Goal: Task Accomplishment & Management: Manage account settings

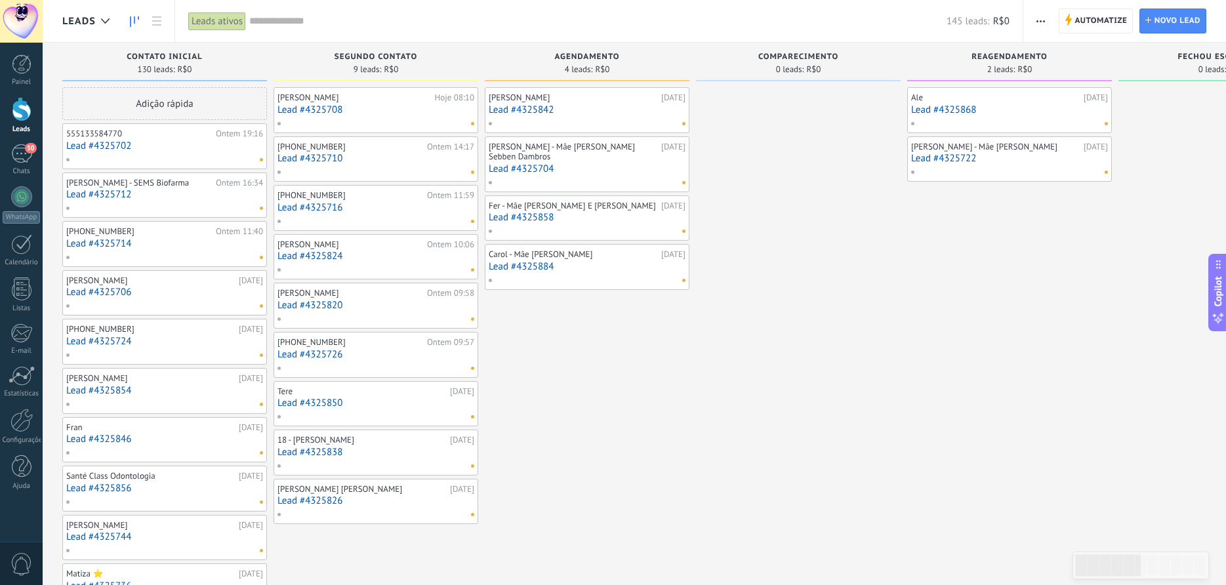
click at [364, 125] on div at bounding box center [373, 123] width 192 height 12
click at [321, 100] on div "[PERSON_NAME]" at bounding box center [355, 98] width 154 height 10
click at [327, 104] on link "Lead #4325708" at bounding box center [376, 109] width 197 height 11
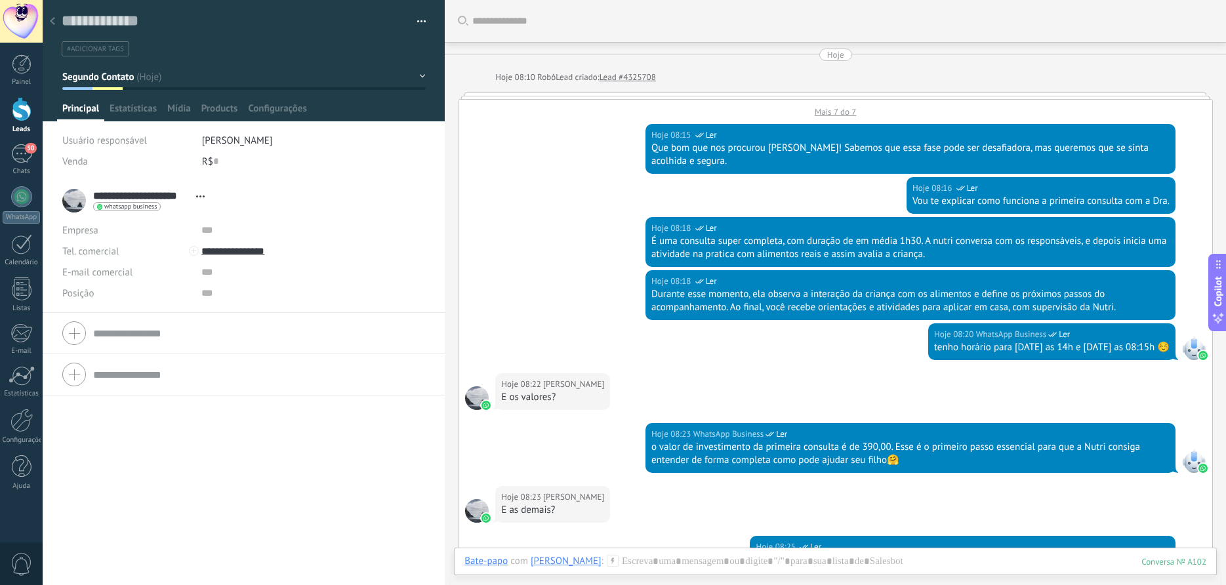
click at [830, 115] on div "Mais 7 do 7" at bounding box center [836, 109] width 754 height 18
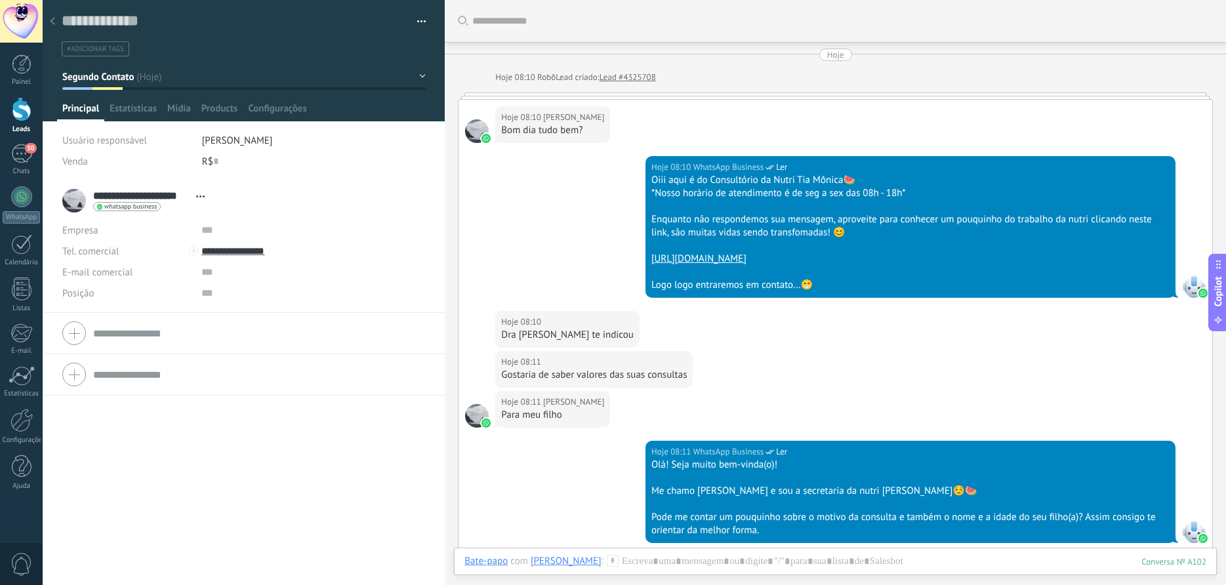
click at [47, 18] on div at bounding box center [52, 22] width 18 height 26
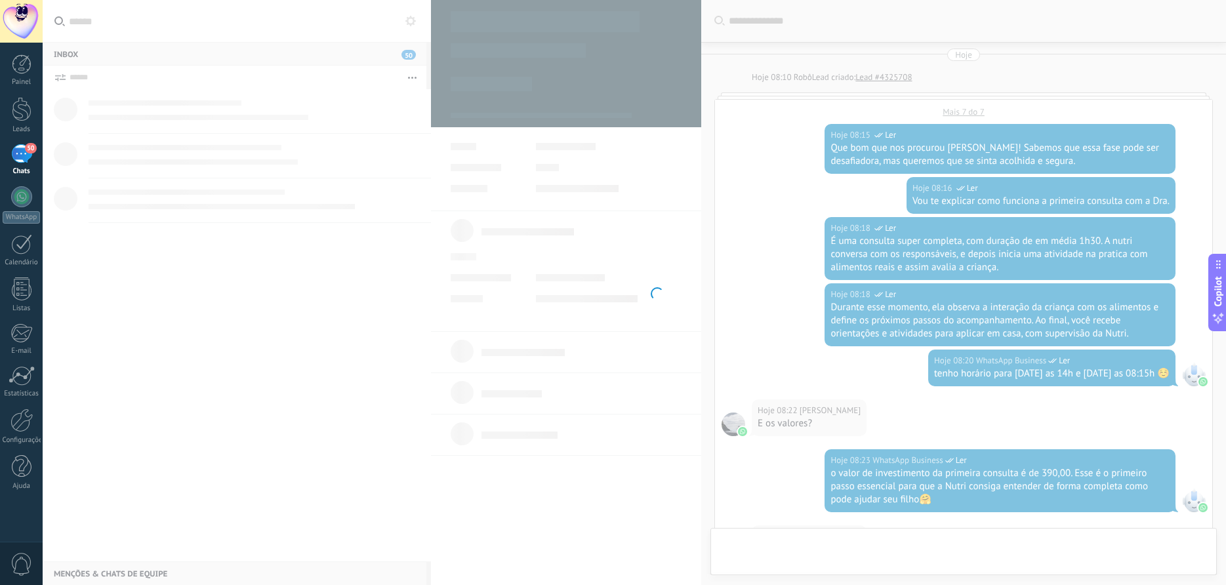
scroll to position [496, 0]
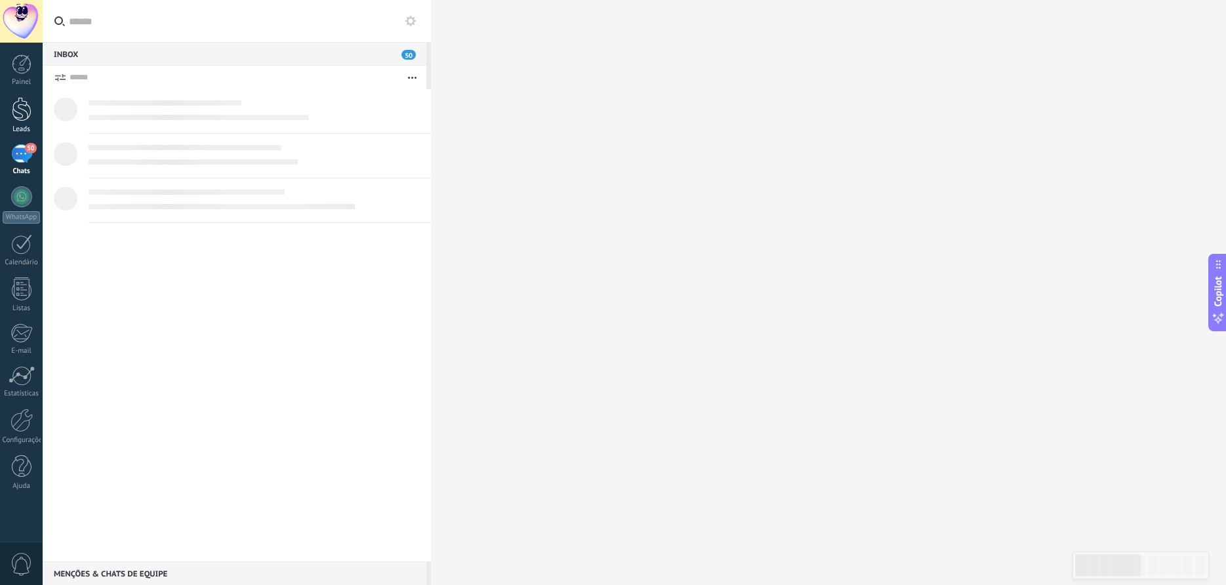
click at [10, 116] on link "Leads" at bounding box center [21, 115] width 43 height 37
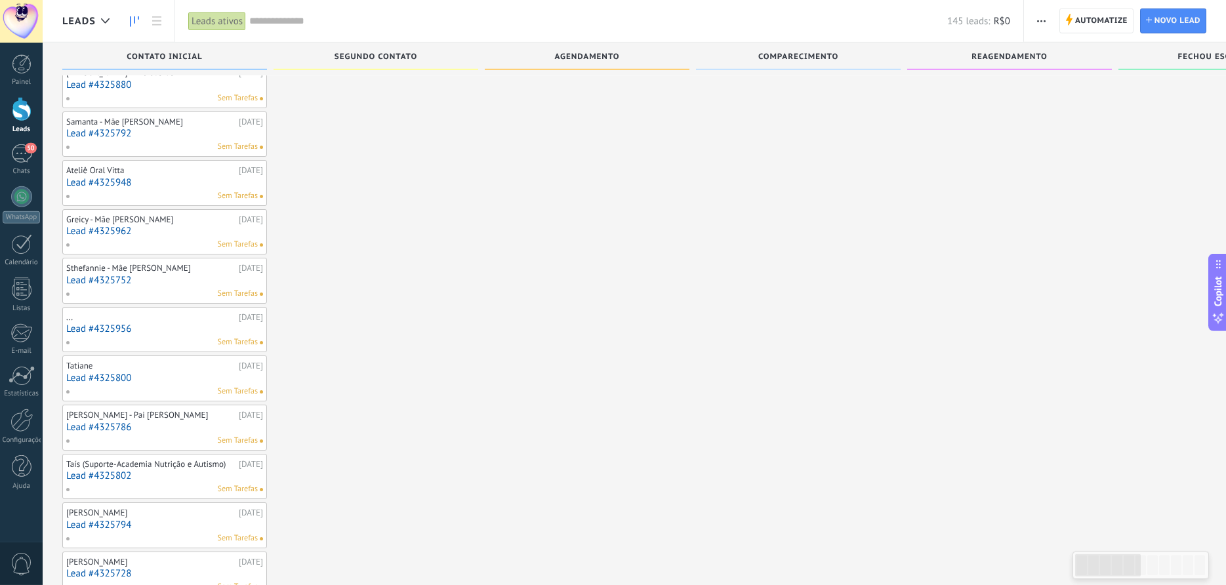
scroll to position [2354, 0]
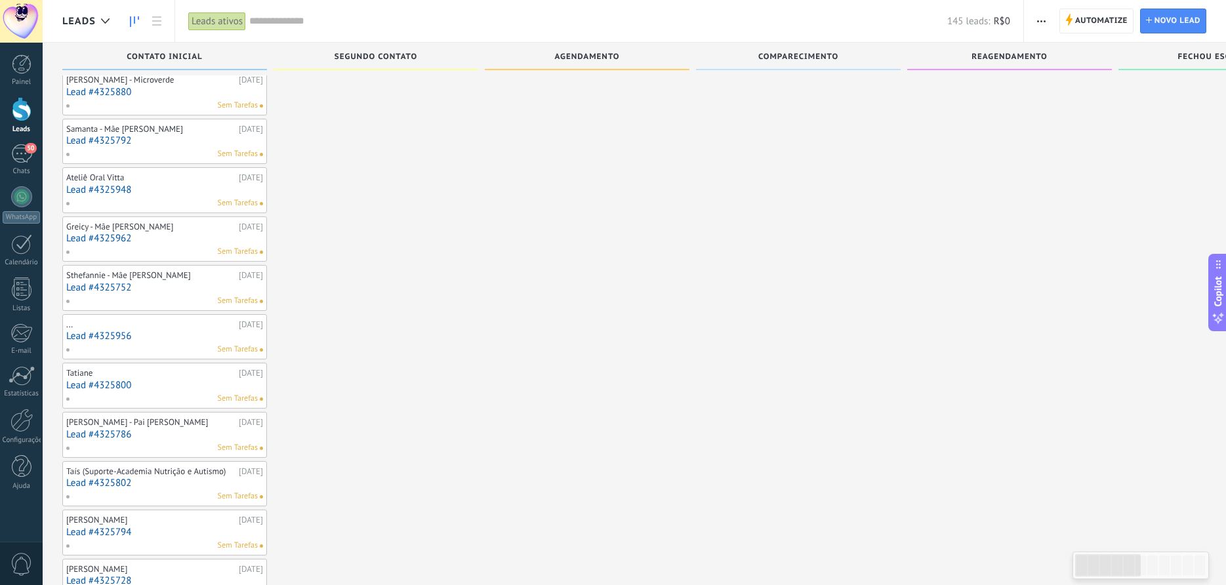
click at [123, 196] on link "Lead #4325948" at bounding box center [164, 189] width 197 height 11
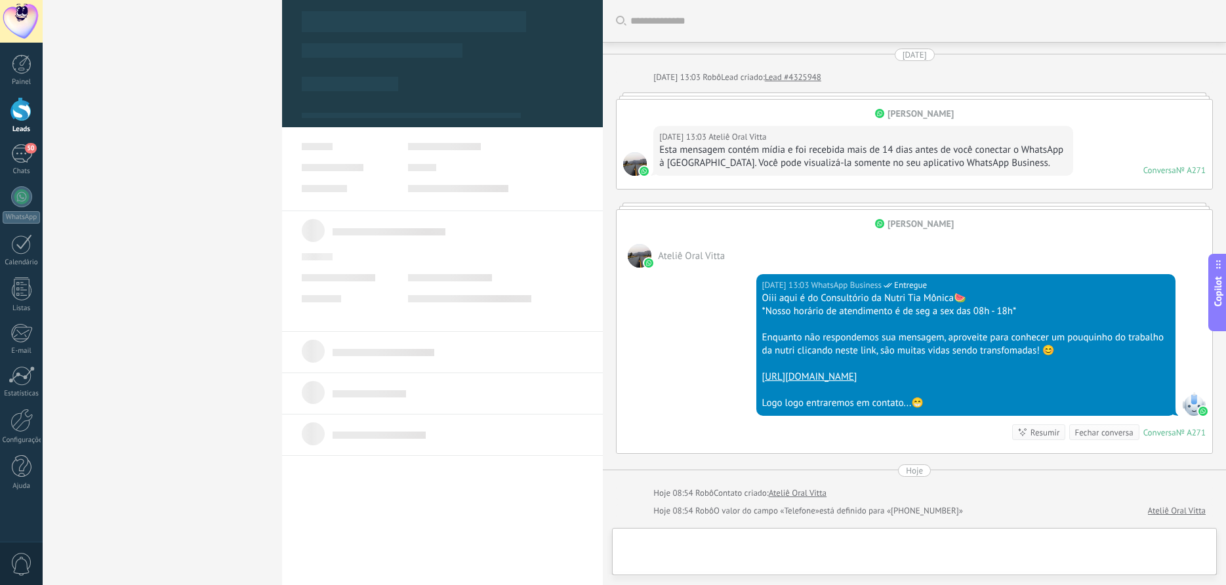
scroll to position [161, 0]
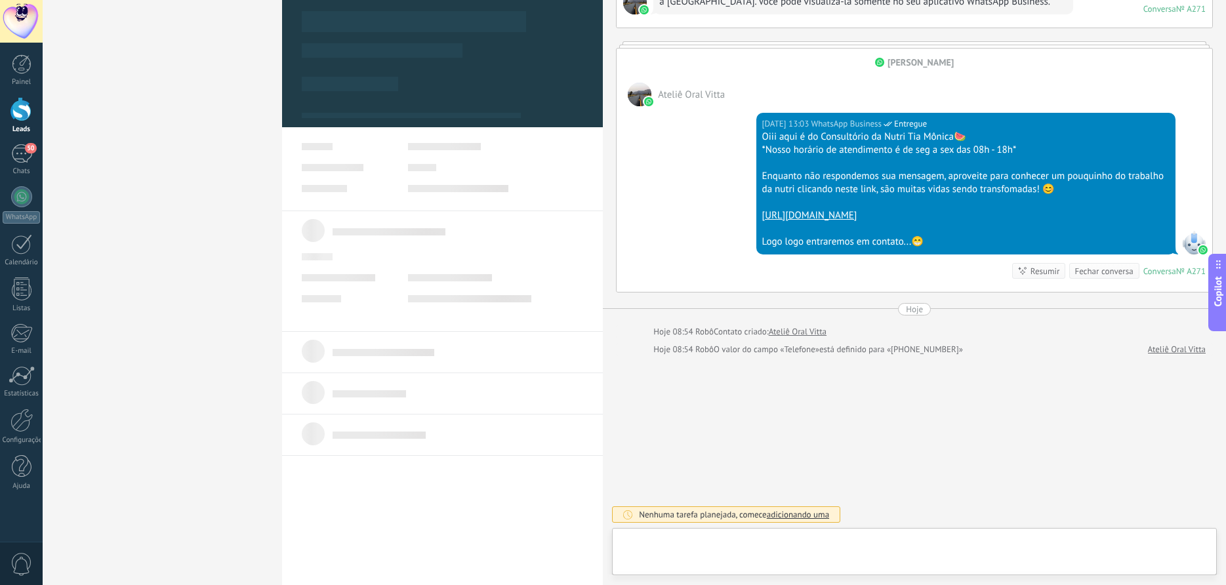
type textarea "**********"
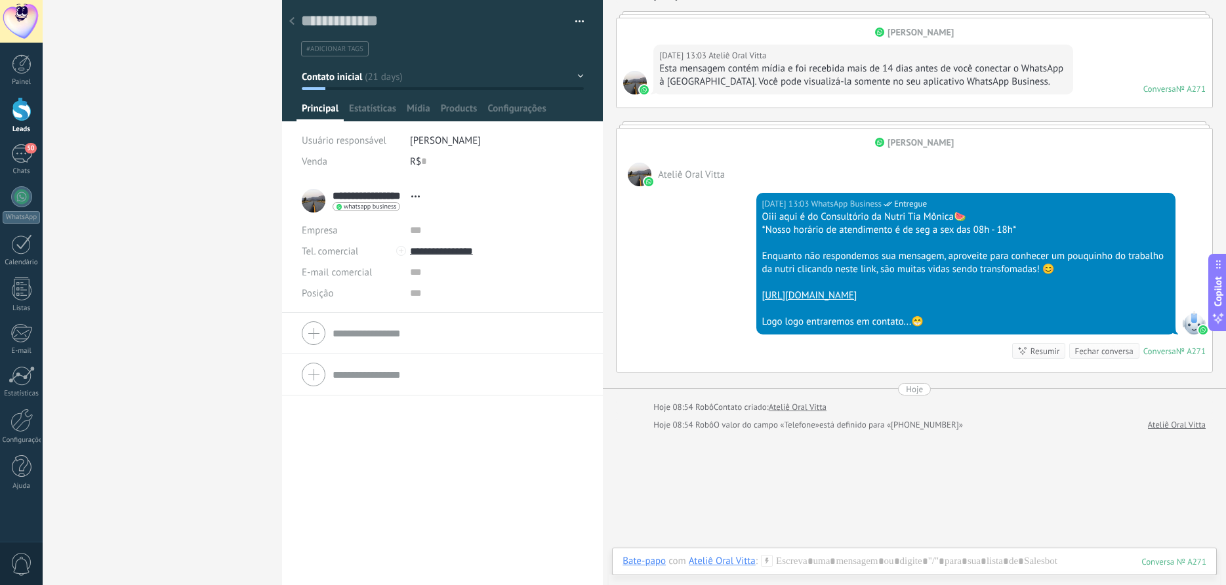
scroll to position [157, 0]
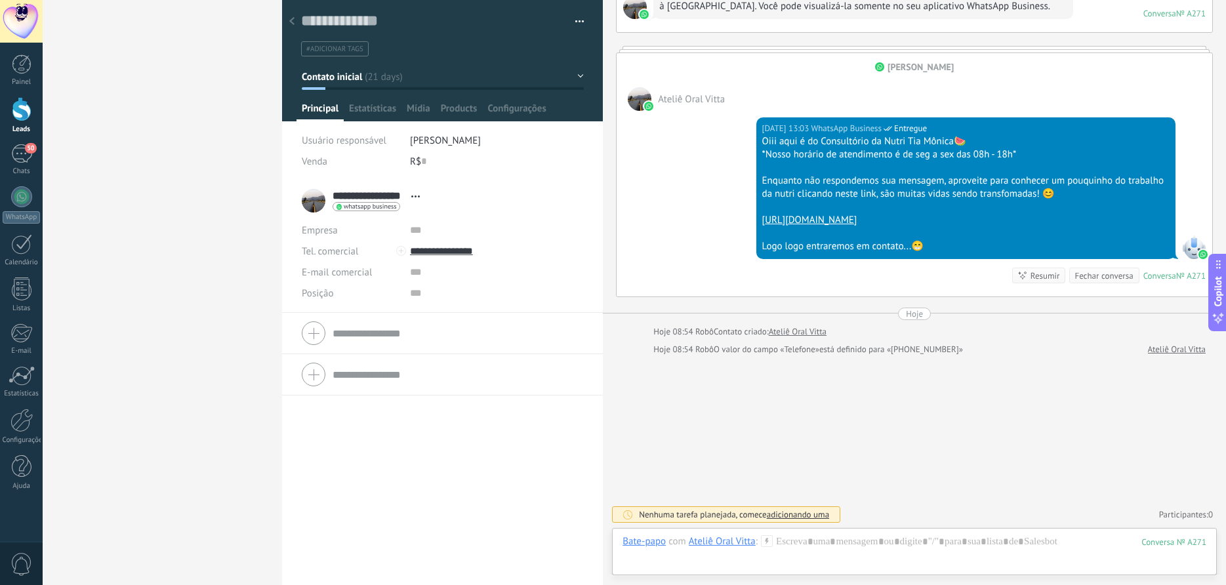
click at [911, 310] on div "Hoje" at bounding box center [914, 314] width 17 height 12
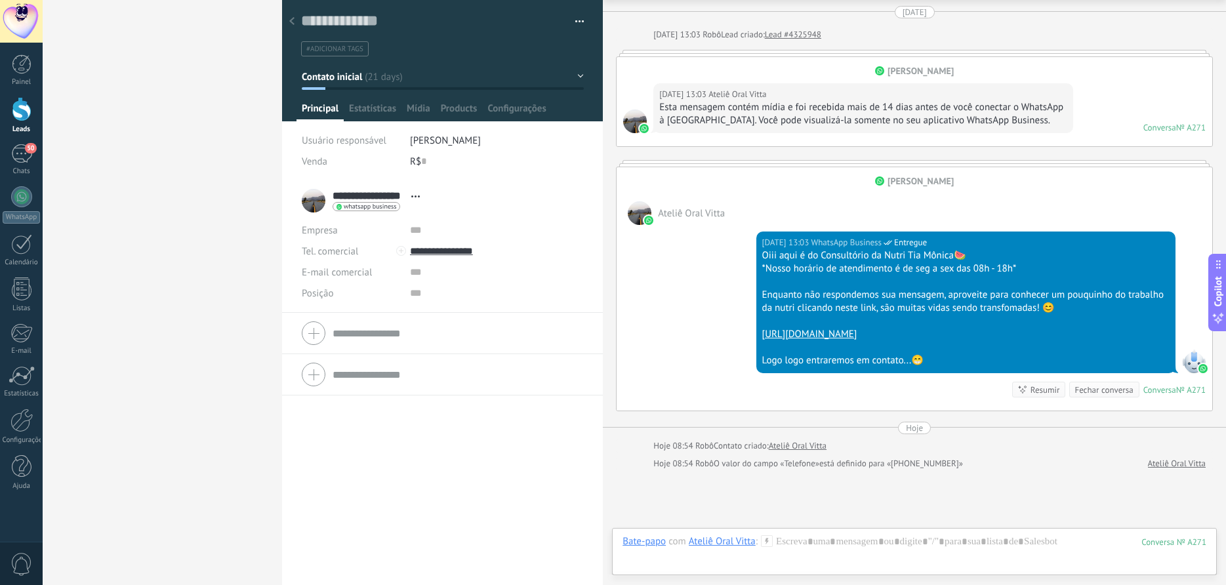
scroll to position [0, 0]
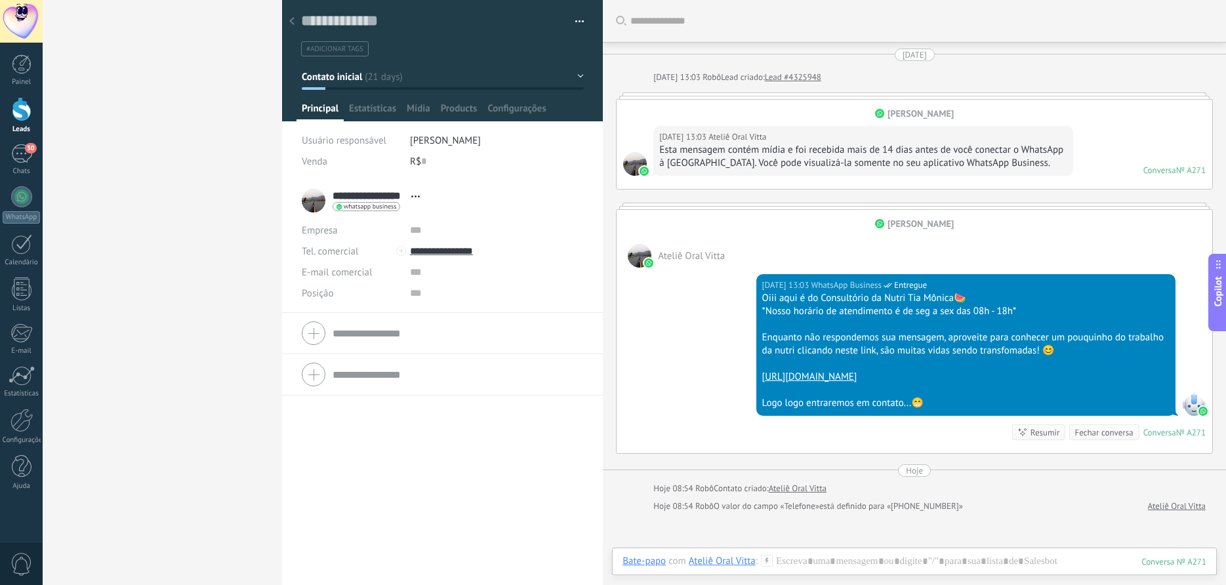
click at [922, 198] on div "[DATE] [DATE] 13:03 Robô Lead criado: Lead #4325948 [PERSON_NAME] [DATE] 13:03 …" at bounding box center [914, 281] width 597 height 465
click at [903, 60] on div "[DATE]" at bounding box center [915, 55] width 24 height 12
click at [22, 57] on div at bounding box center [22, 64] width 20 height 20
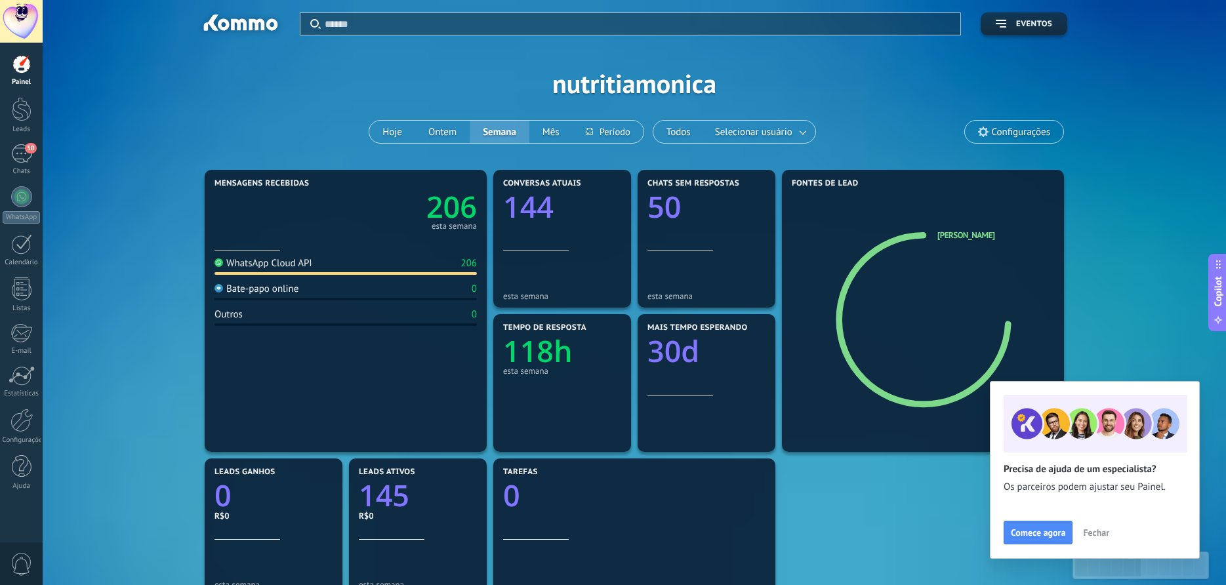
click at [341, 135] on div "Aplicar Eventos nutritiamonica Hoje Ontem Semana Mês Todos Selecionar usuário C…" at bounding box center [634, 83] width 1144 height 167
click at [1104, 535] on span "Fechar" at bounding box center [1096, 532] width 26 height 9
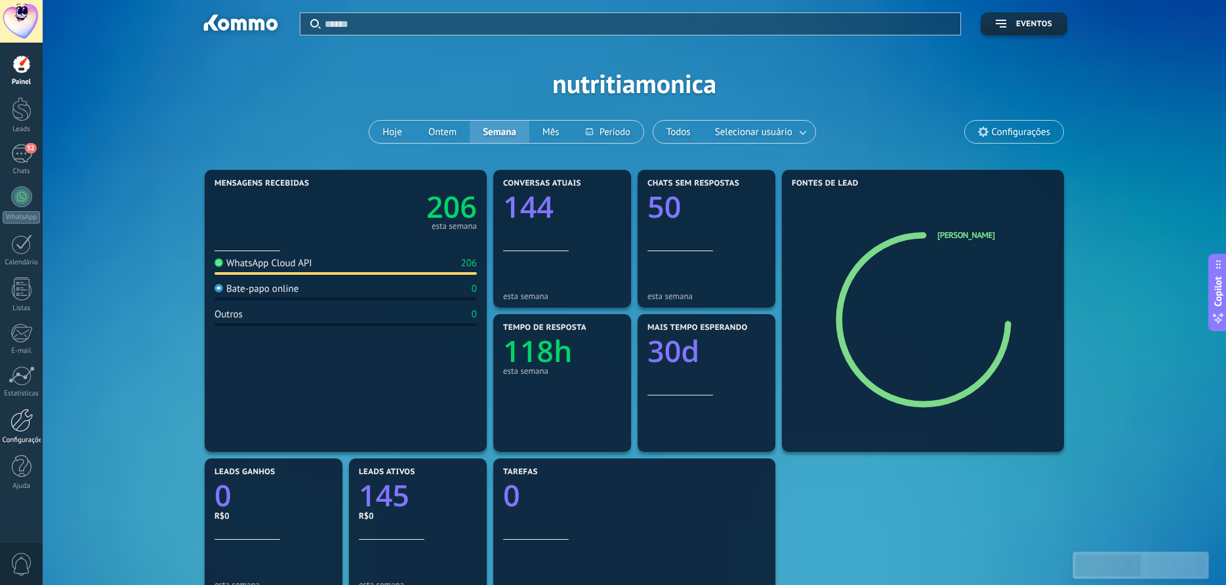
click at [28, 444] on div "Configurações" at bounding box center [22, 440] width 38 height 9
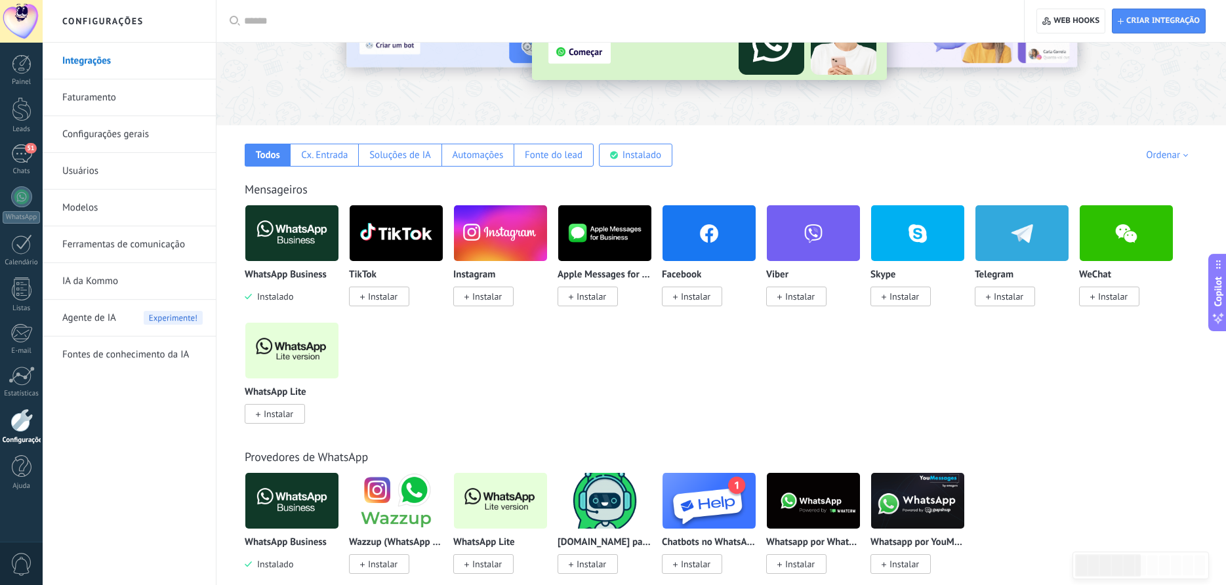
scroll to position [134, 0]
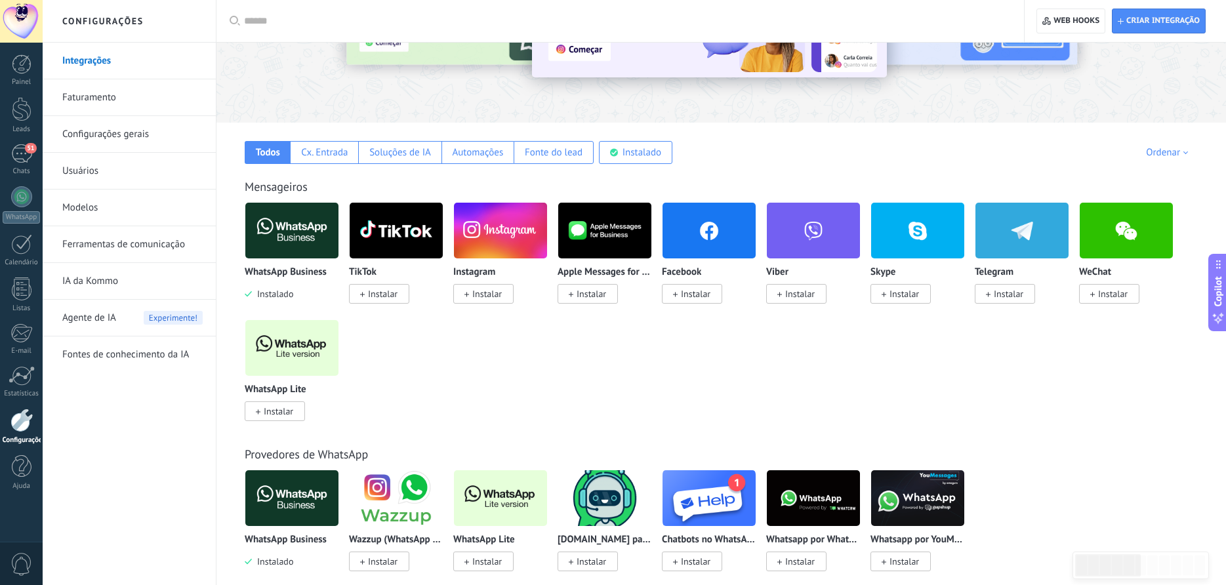
click at [277, 413] on span "Instalar" at bounding box center [279, 411] width 30 height 12
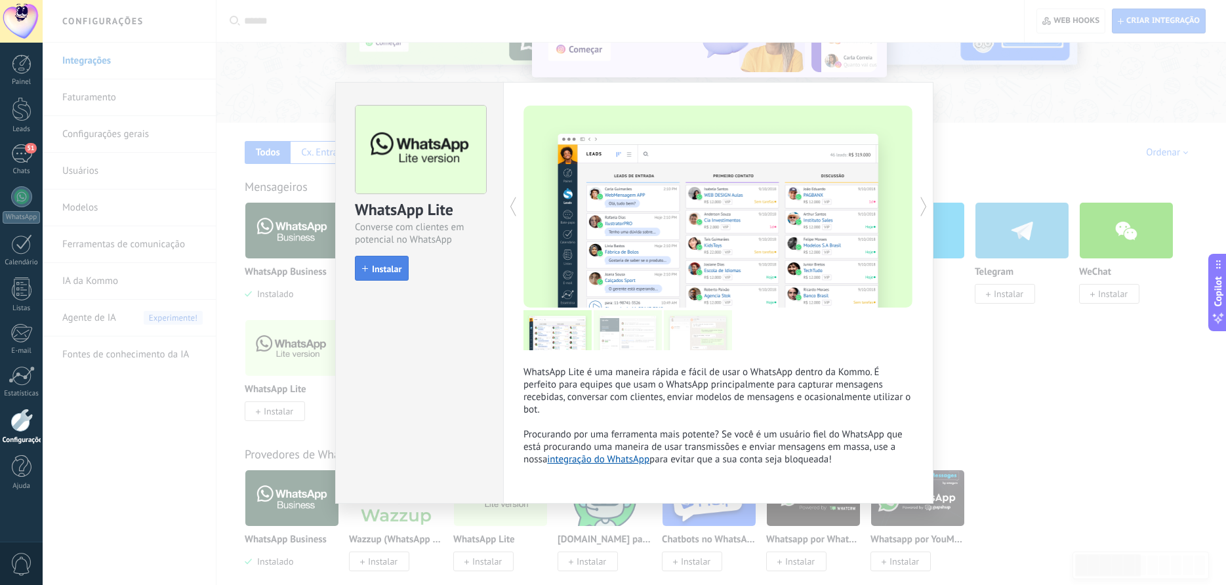
click at [379, 266] on span "Instalar" at bounding box center [387, 268] width 30 height 9
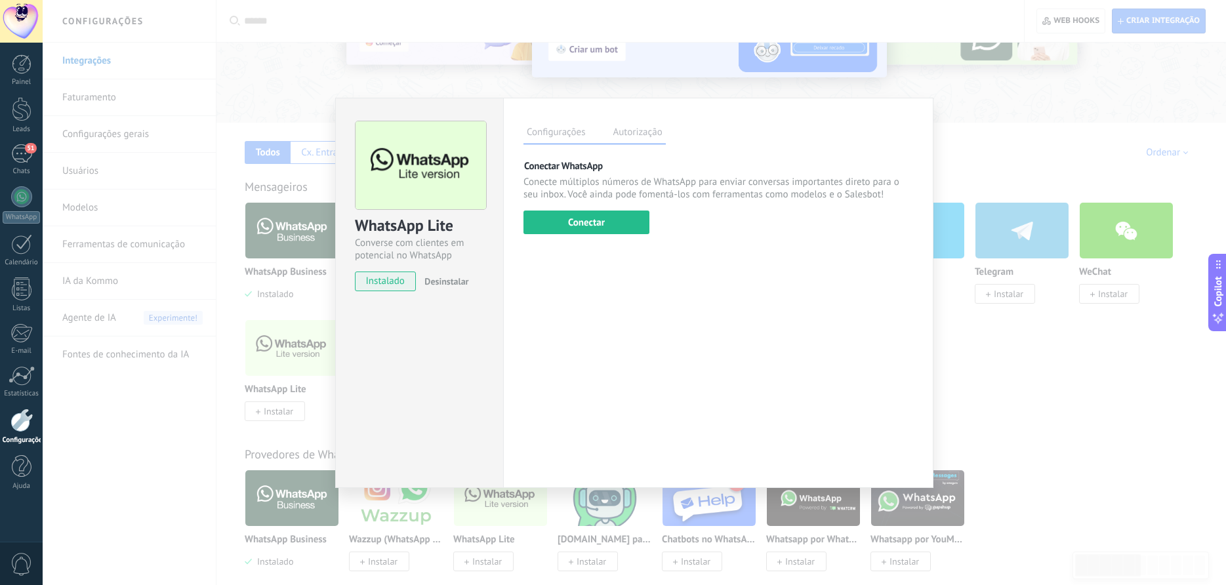
click at [542, 284] on div "Configurações Autorização Esta aba registra os usuários que permitiram acesso à…" at bounding box center [718, 293] width 430 height 390
click at [625, 288] on div "Configurações Autorização Esta aba registra os usuários que permitiram acesso à…" at bounding box center [718, 293] width 430 height 390
click at [281, 383] on div "WhatsApp Lite Converse com clientes em potencial no WhatsApp instalado Desinsta…" at bounding box center [635, 292] width 1184 height 585
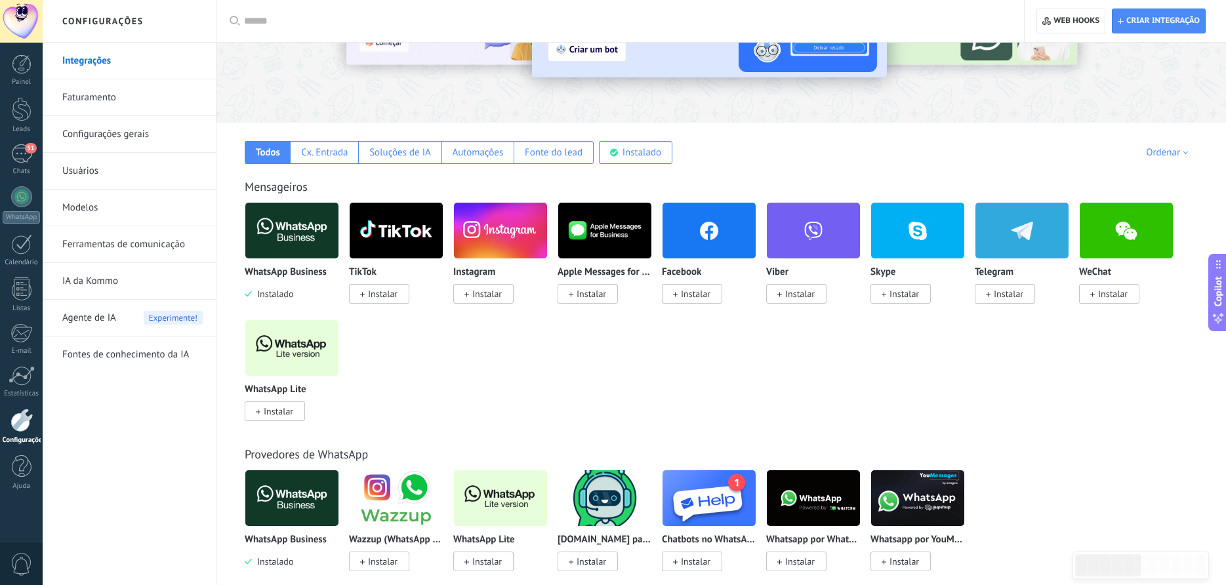
click at [21, 426] on div at bounding box center [21, 421] width 22 height 24
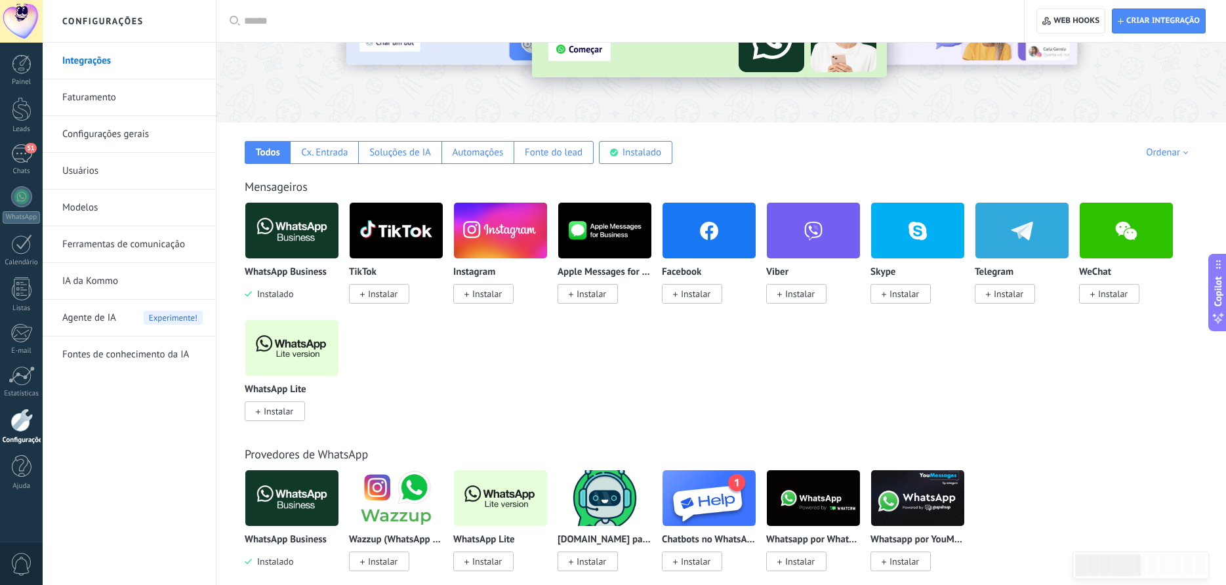
click at [276, 230] on img at bounding box center [291, 231] width 93 height 64
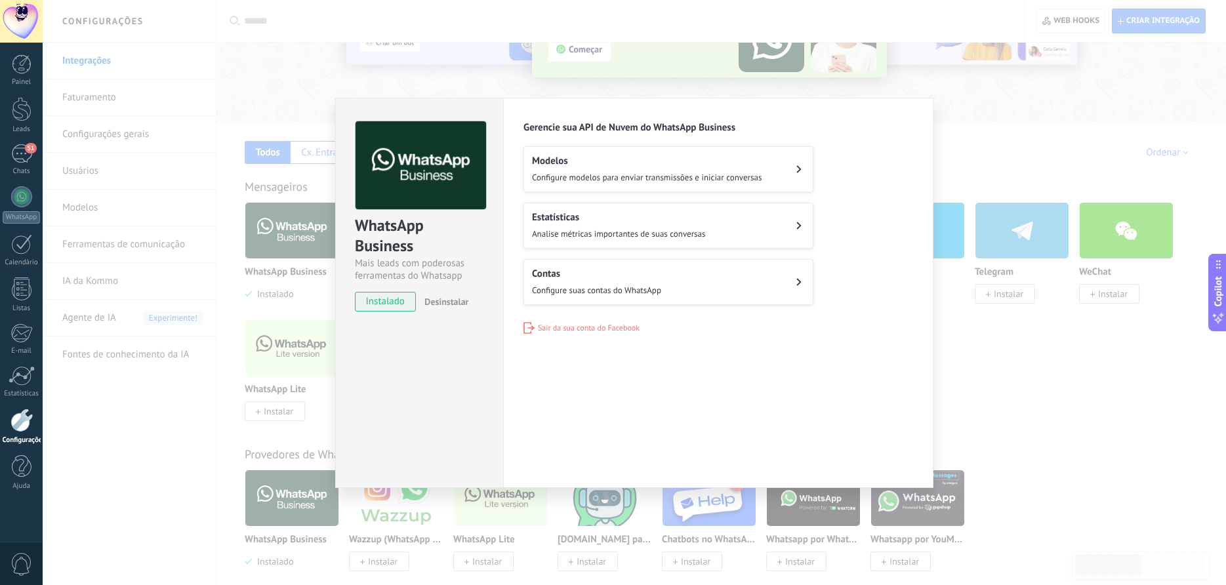
click at [614, 287] on span "Configure suas contas do WhatsApp" at bounding box center [596, 290] width 129 height 11
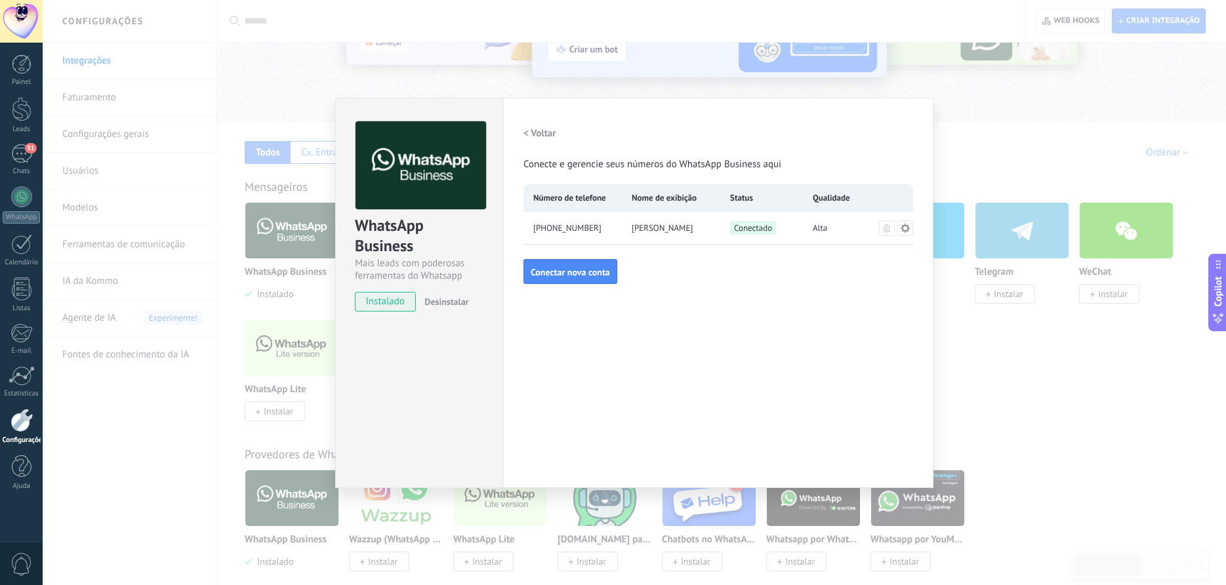
click at [905, 228] on icon at bounding box center [905, 228] width 10 height 10
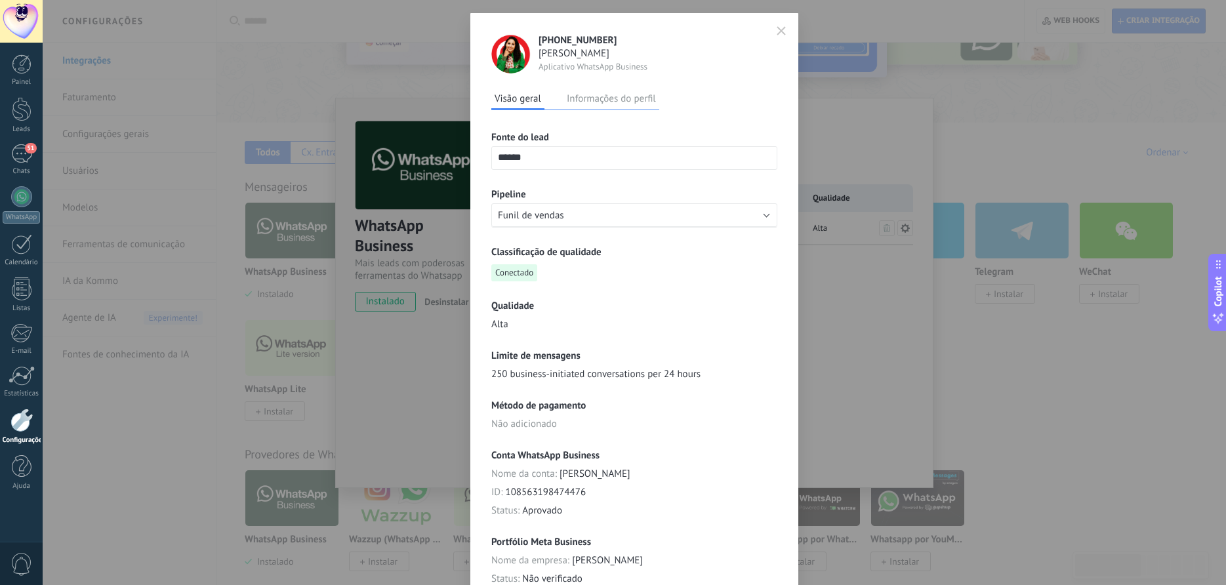
scroll to position [0, 0]
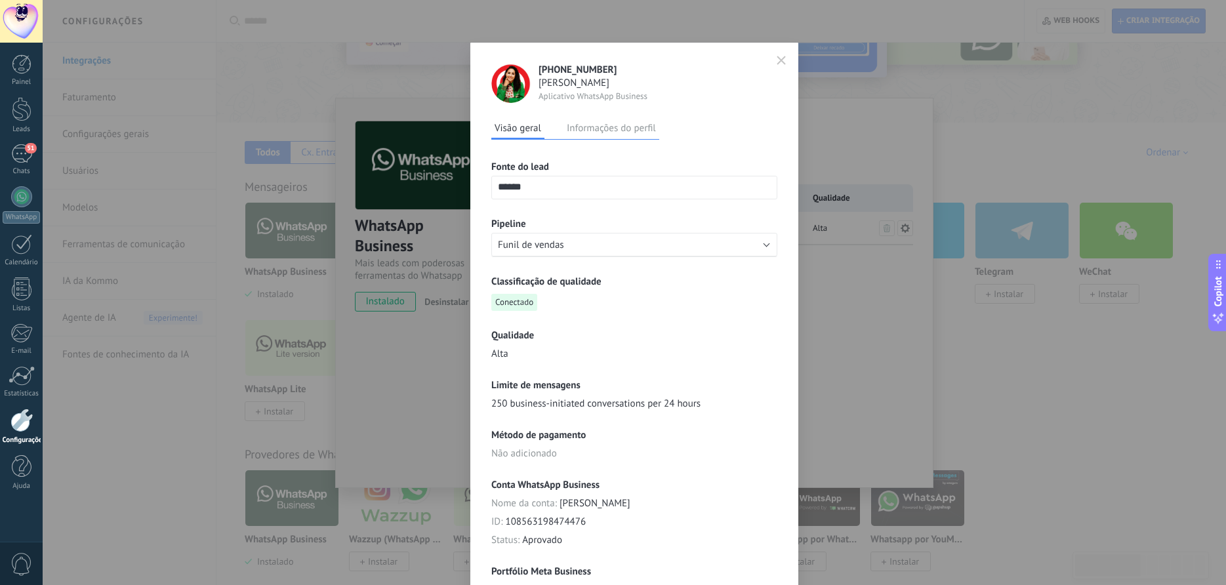
click at [782, 61] on icon "button" at bounding box center [781, 60] width 8 height 8
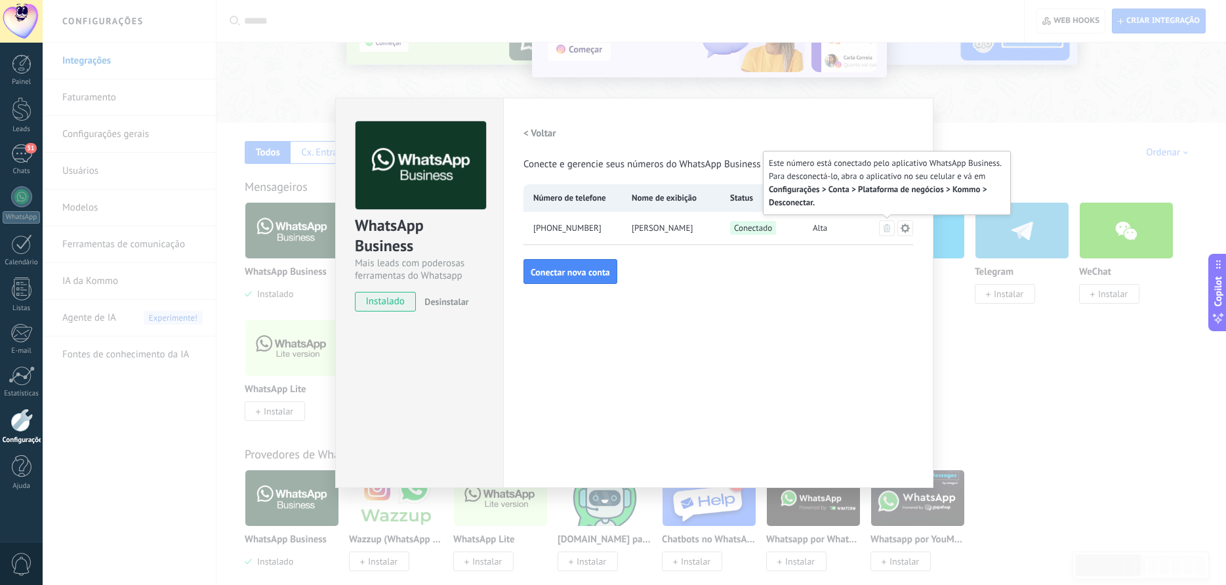
click at [889, 226] on icon at bounding box center [887, 228] width 7 height 8
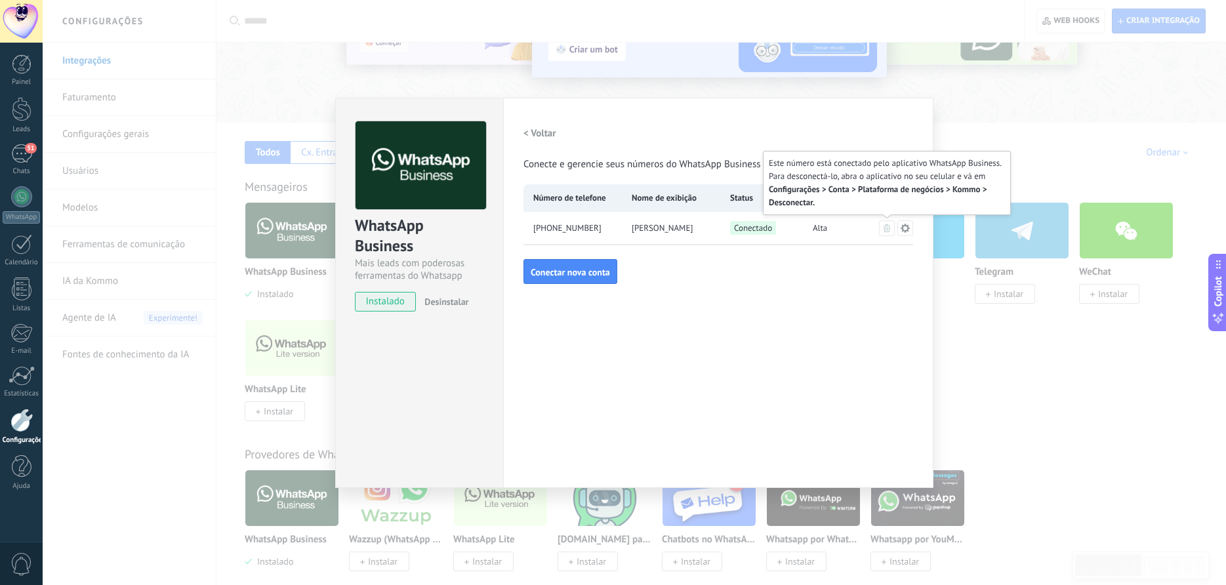
click at [884, 229] on icon at bounding box center [887, 228] width 7 height 8
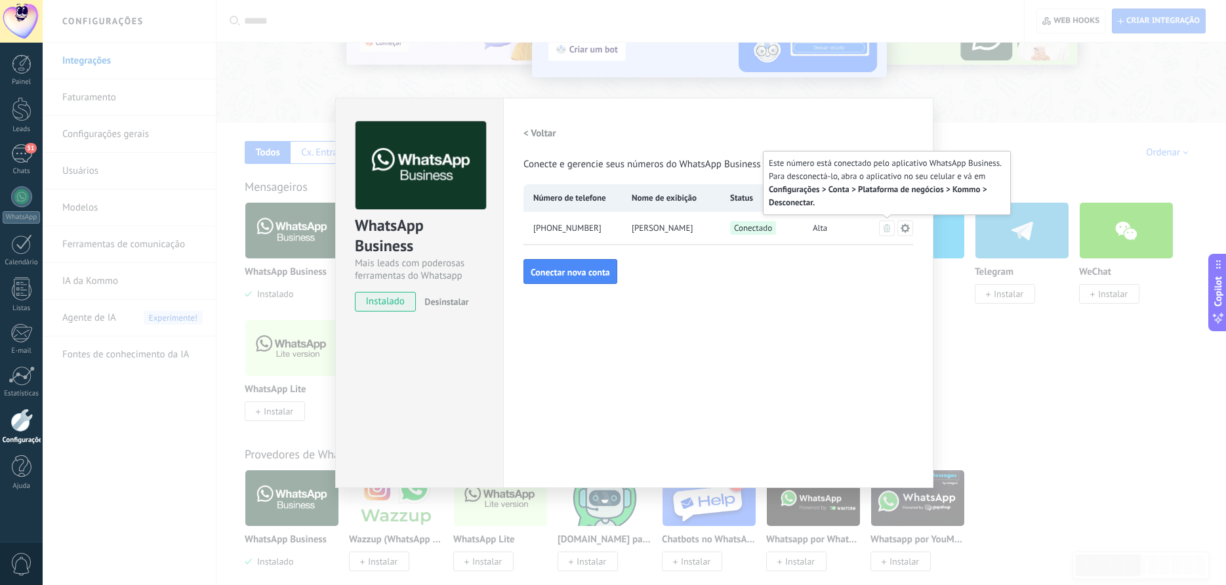
click at [884, 229] on icon at bounding box center [887, 228] width 7 height 8
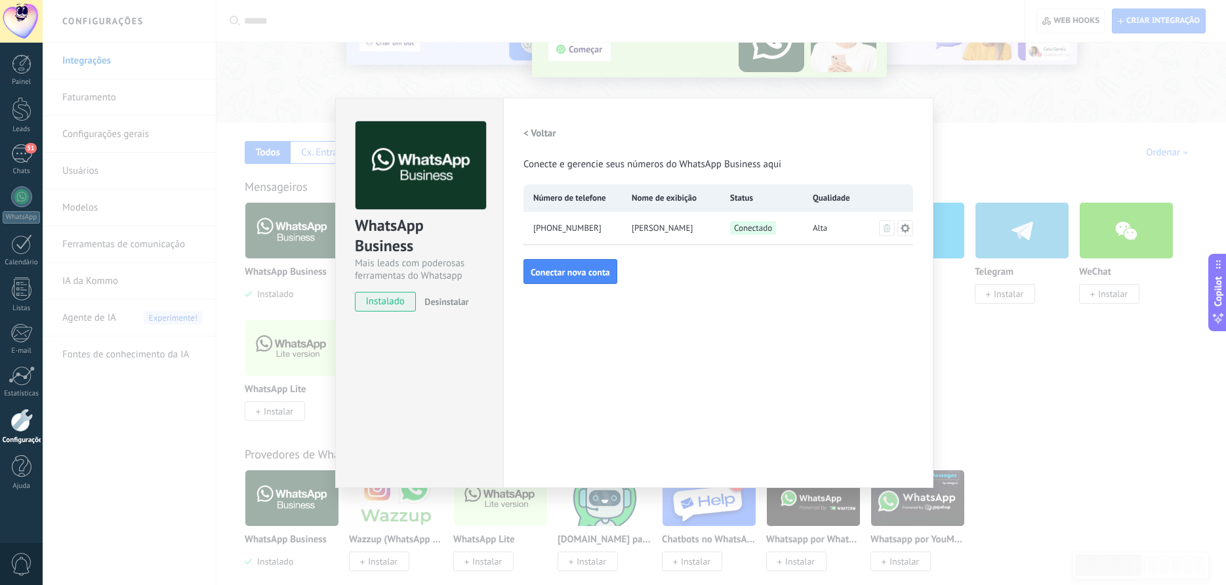
click at [669, 342] on div "Configurações Autorização Esta aba registra os usuários que permitiram acesso à…" at bounding box center [718, 293] width 430 height 390
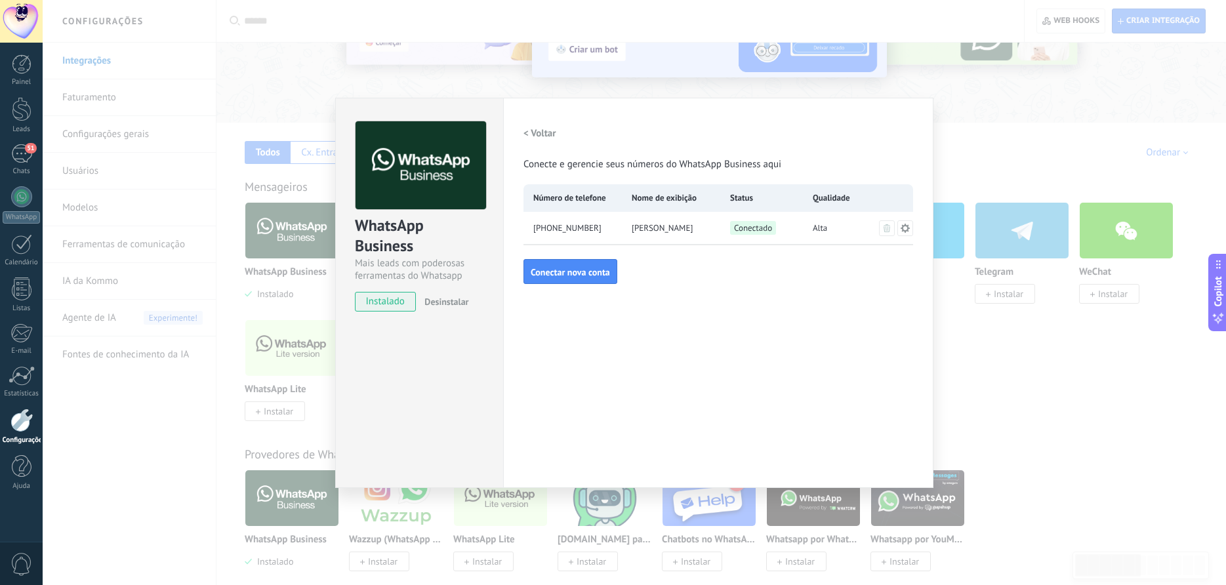
click at [1016, 336] on div "WhatsApp Business Mais leads com poderosas ferramentas do Whatsapp instalado De…" at bounding box center [635, 292] width 1184 height 585
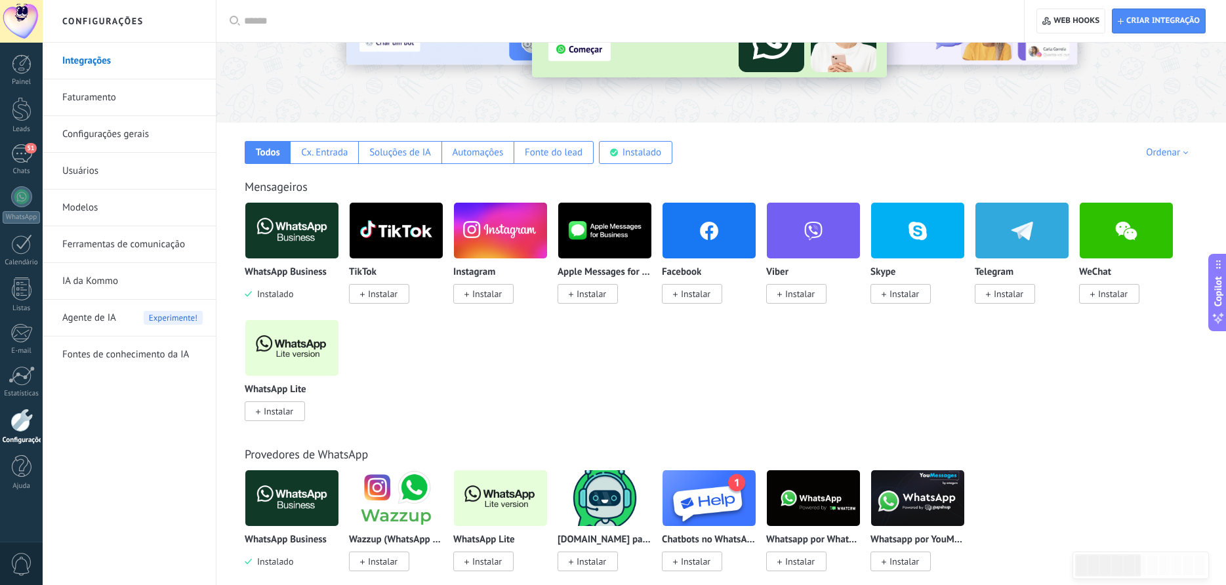
click at [293, 263] on div "WhatsApp Business Instalado" at bounding box center [292, 251] width 94 height 98
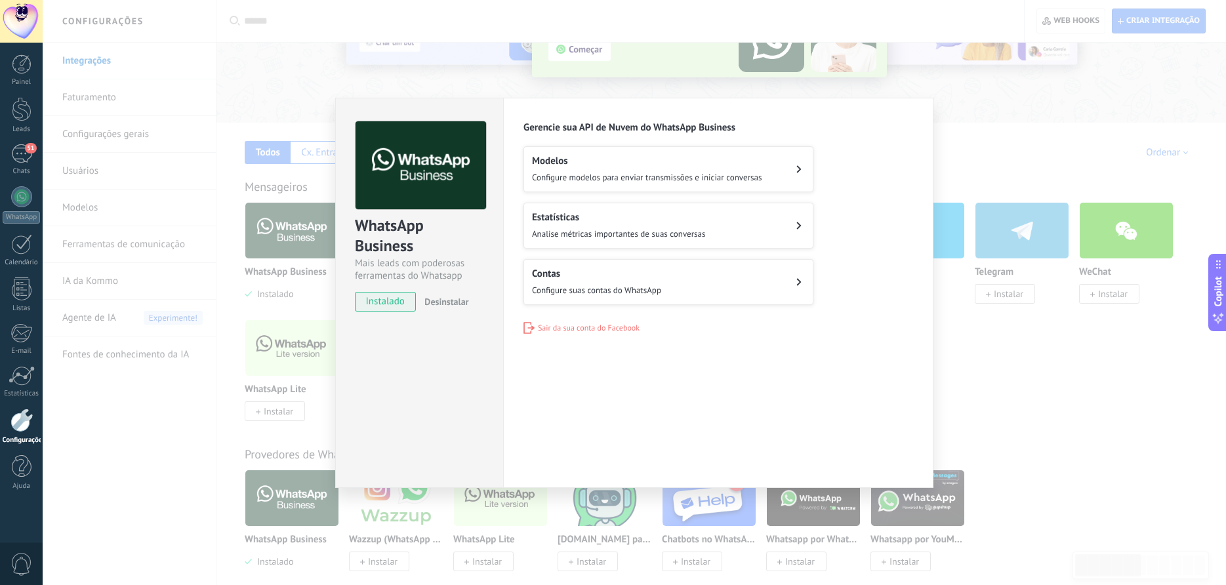
click at [296, 247] on div "WhatsApp Business Mais leads com poderosas ferramentas do Whatsapp instalado De…" at bounding box center [635, 292] width 1184 height 585
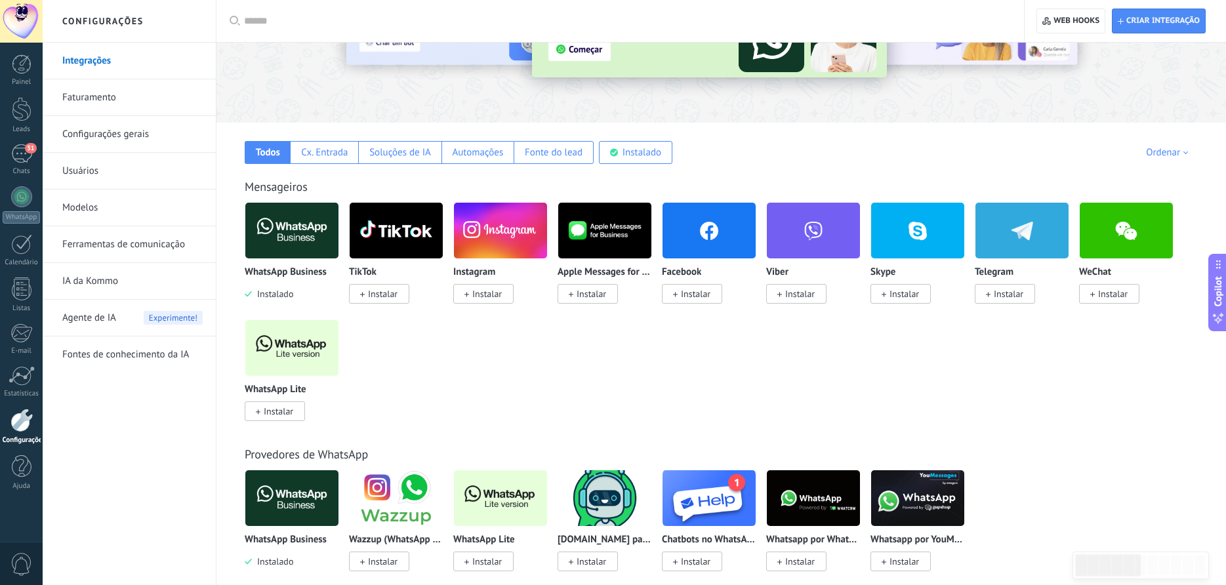
click at [292, 249] on img at bounding box center [291, 231] width 93 height 64
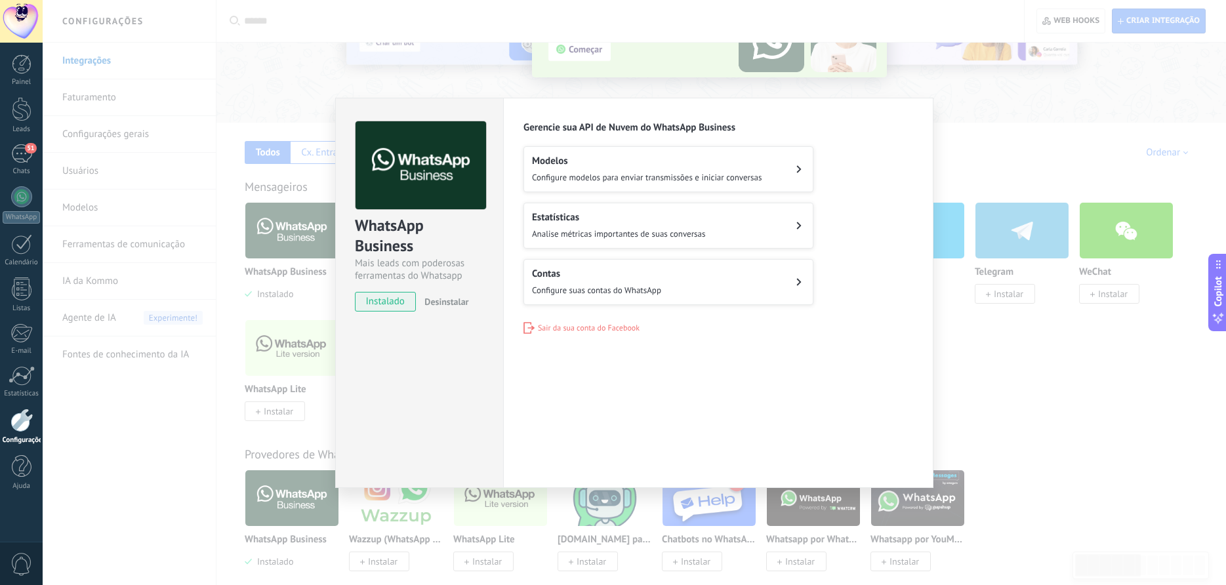
click at [1004, 337] on div "WhatsApp Business Mais leads com poderosas ferramentas do Whatsapp instalado De…" at bounding box center [635, 292] width 1184 height 585
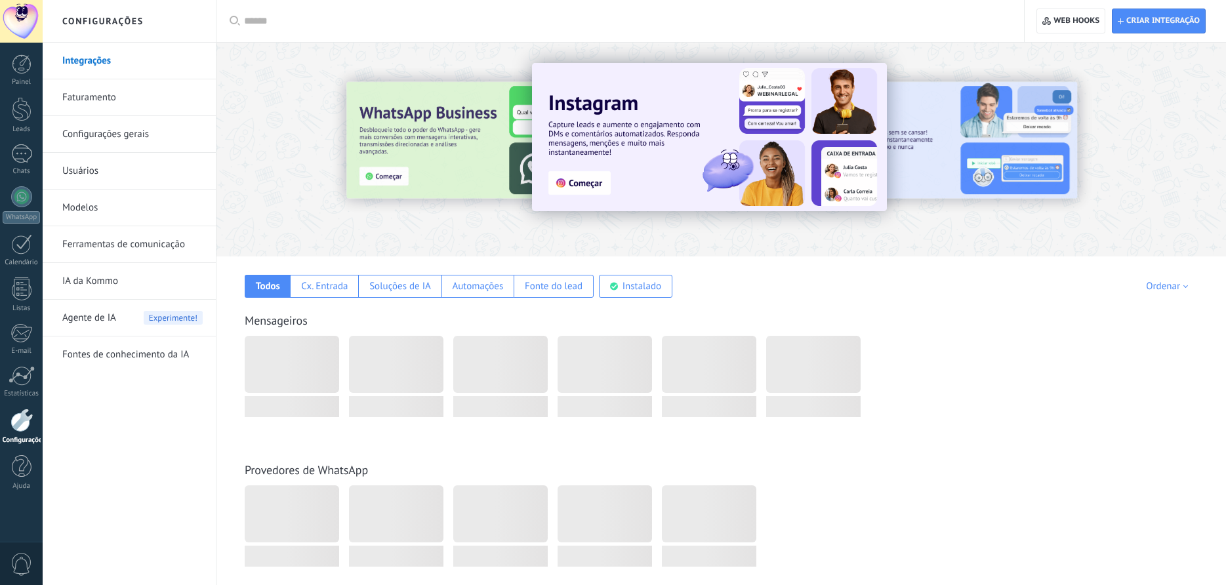
scroll to position [134, 0]
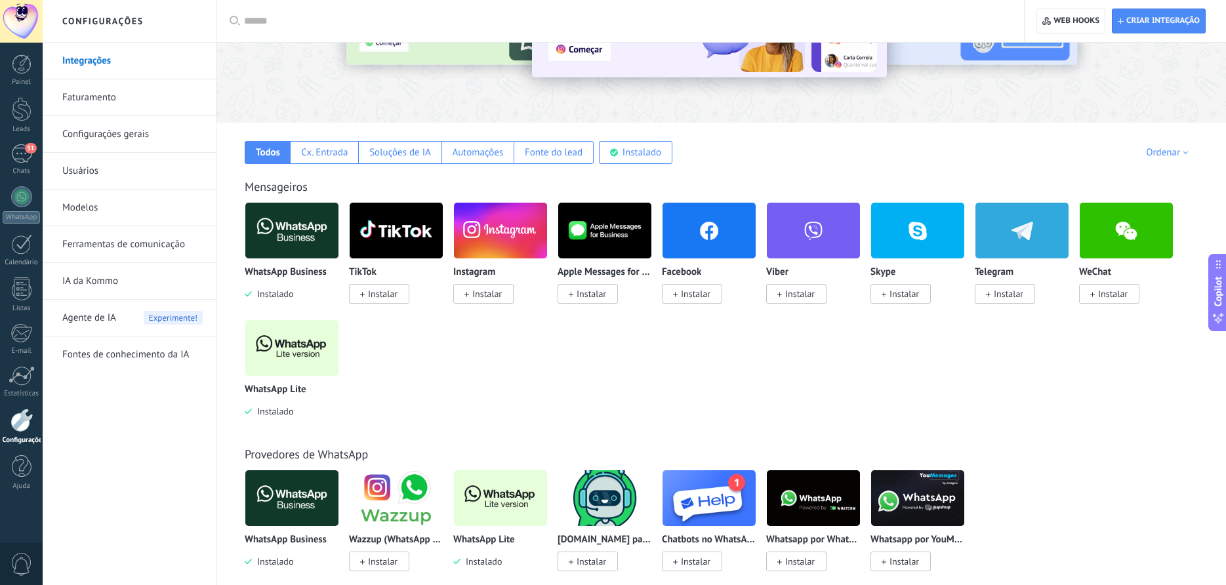
click at [283, 247] on img at bounding box center [291, 231] width 93 height 64
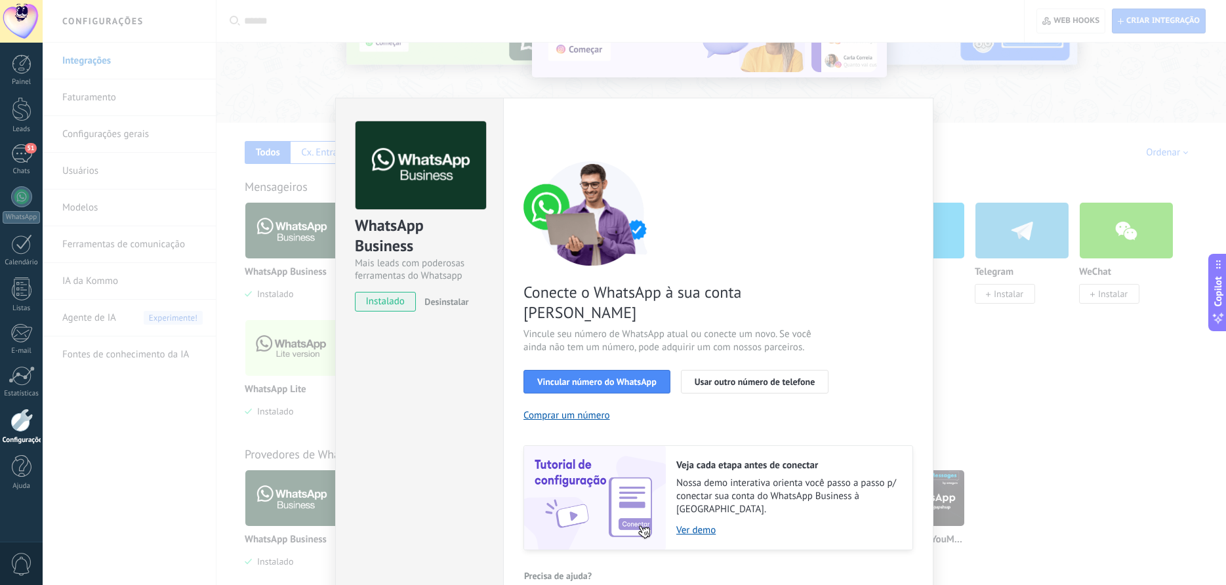
click at [442, 301] on span "Desinstalar" at bounding box center [446, 302] width 44 height 12
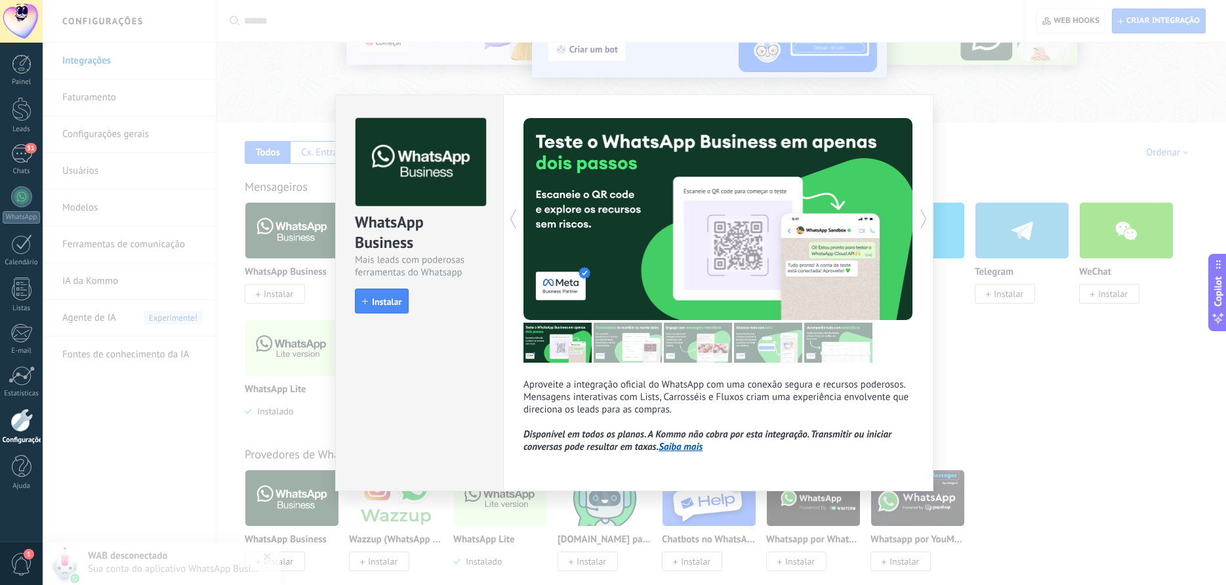
click at [1098, 413] on div "WhatsApp Business Mais leads com poderosas ferramentas do Whatsapp install Inst…" at bounding box center [635, 292] width 1184 height 585
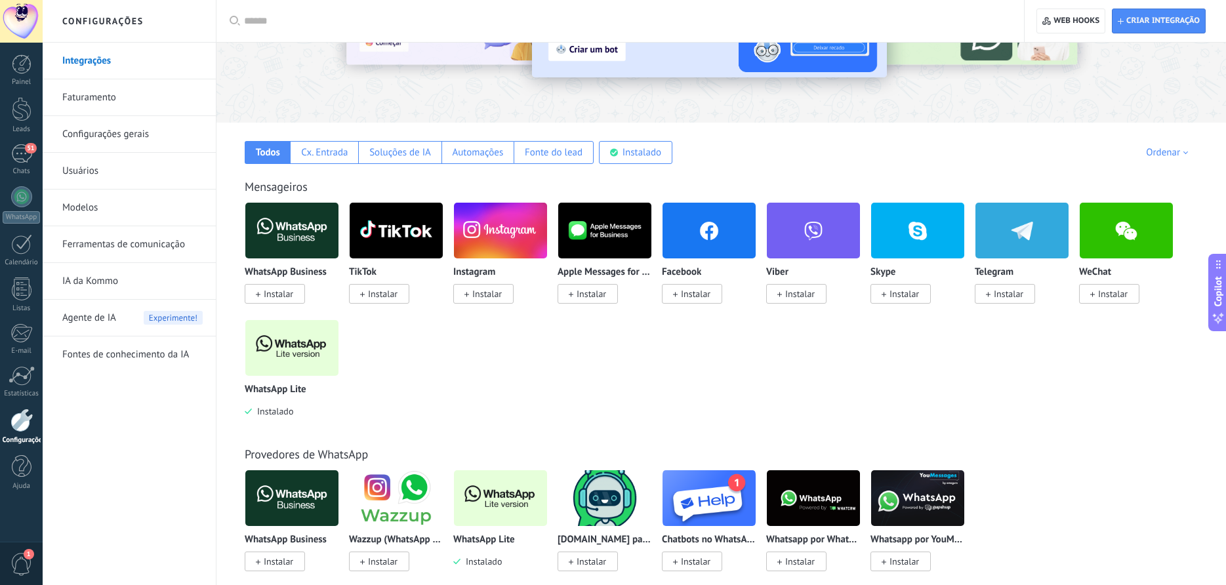
click at [299, 362] on img at bounding box center [291, 348] width 93 height 64
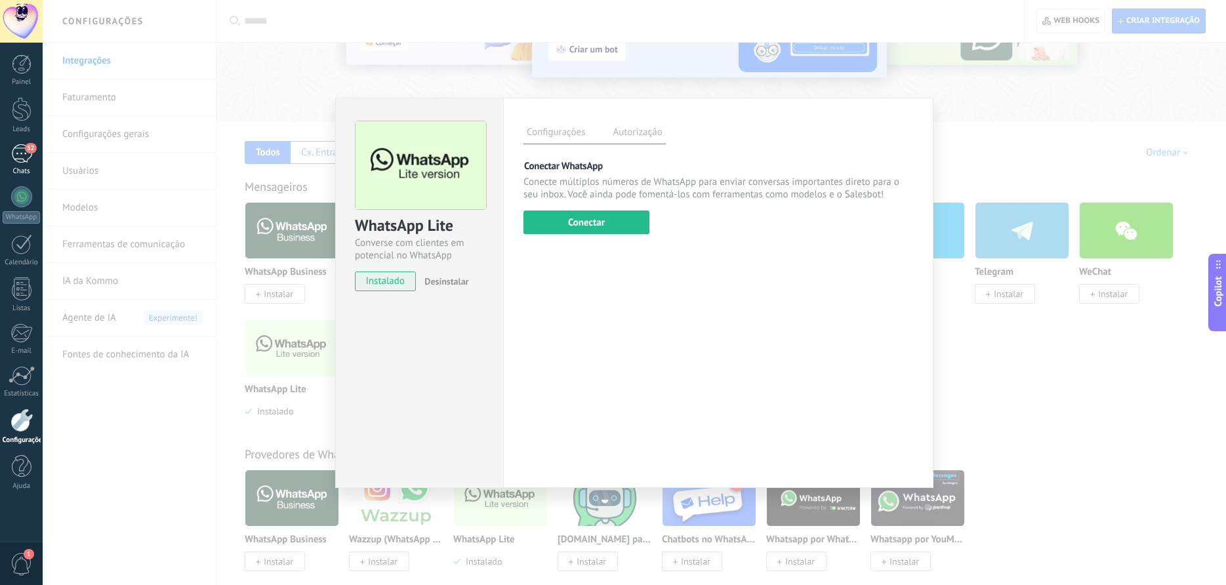
click at [21, 154] on div "52" at bounding box center [21, 153] width 21 height 19
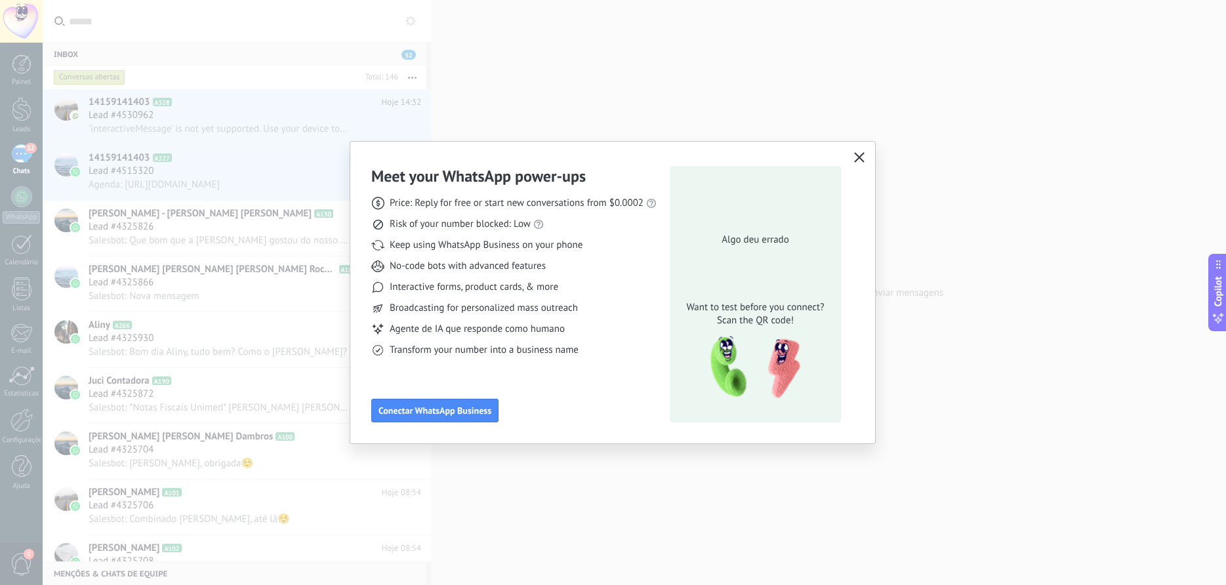
click at [860, 152] on button "button" at bounding box center [859, 158] width 17 height 18
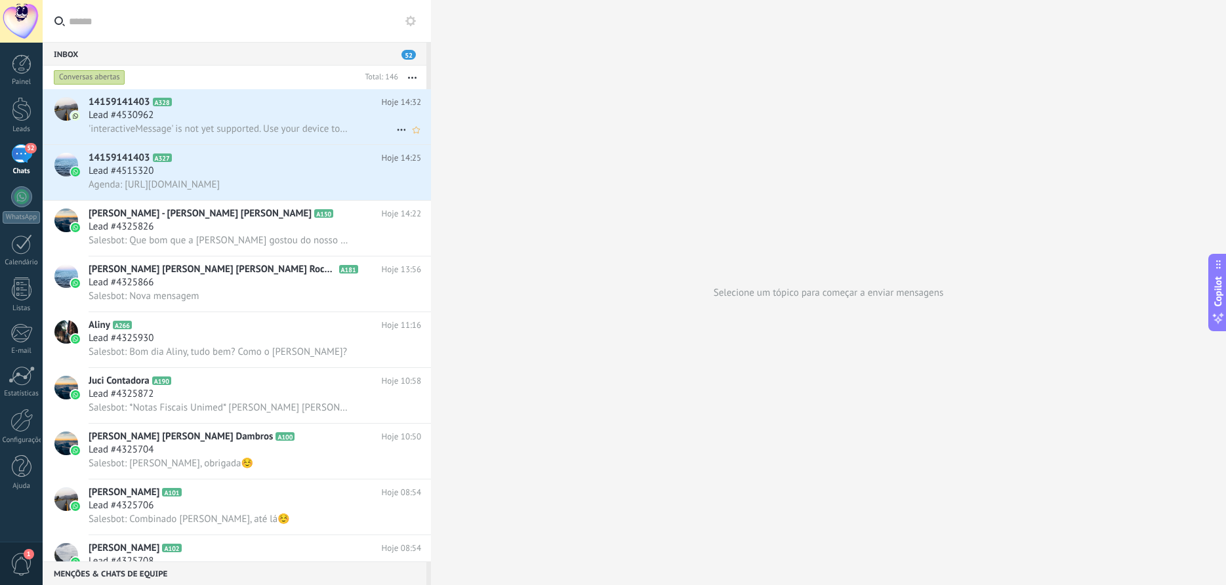
click at [254, 133] on span "'interactiveMessage' is not yet supported. Use your device to view this message." at bounding box center [219, 129] width 260 height 12
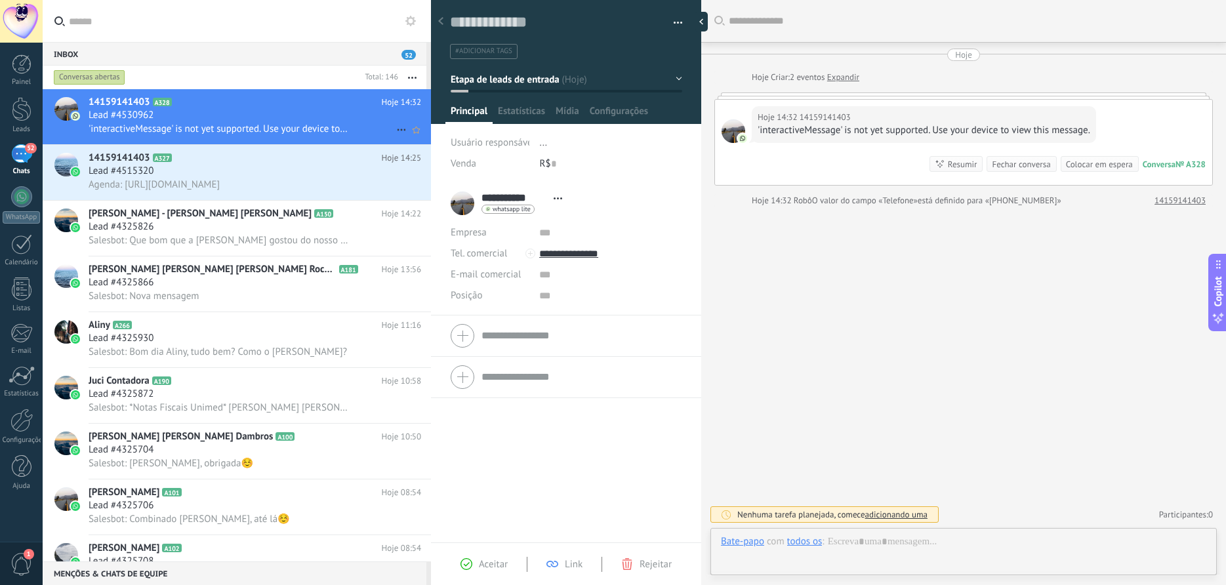
scroll to position [20, 0]
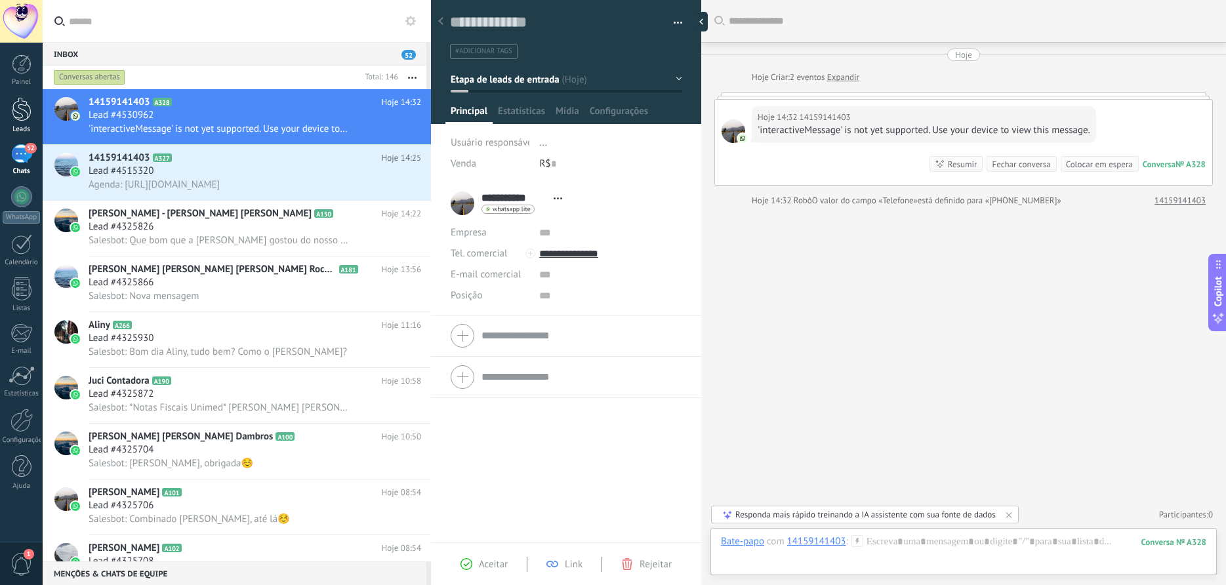
click at [12, 112] on div at bounding box center [22, 109] width 20 height 24
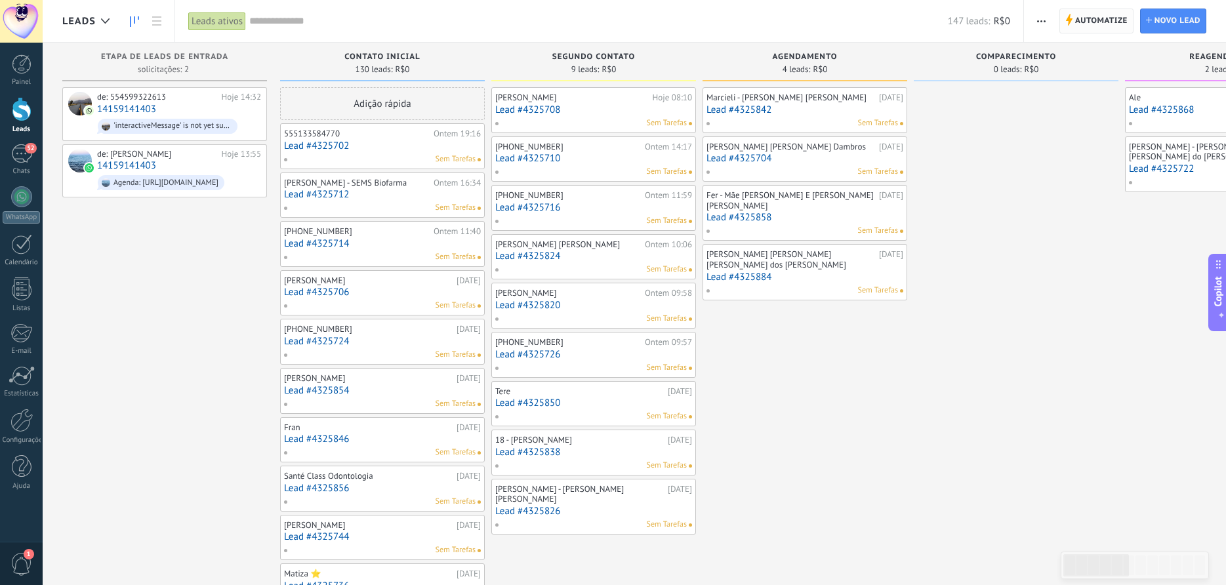
click at [1098, 14] on span "Automatize" at bounding box center [1101, 21] width 52 height 24
